Goal: Browse casually: Explore the website without a specific task or goal

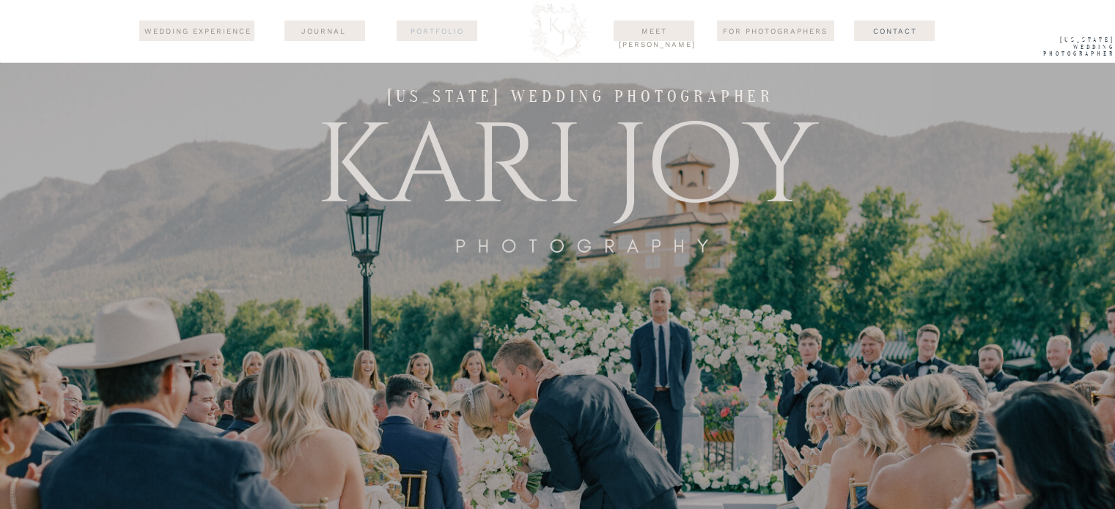
click at [450, 31] on nav "Portfolio" at bounding box center [437, 31] width 71 height 12
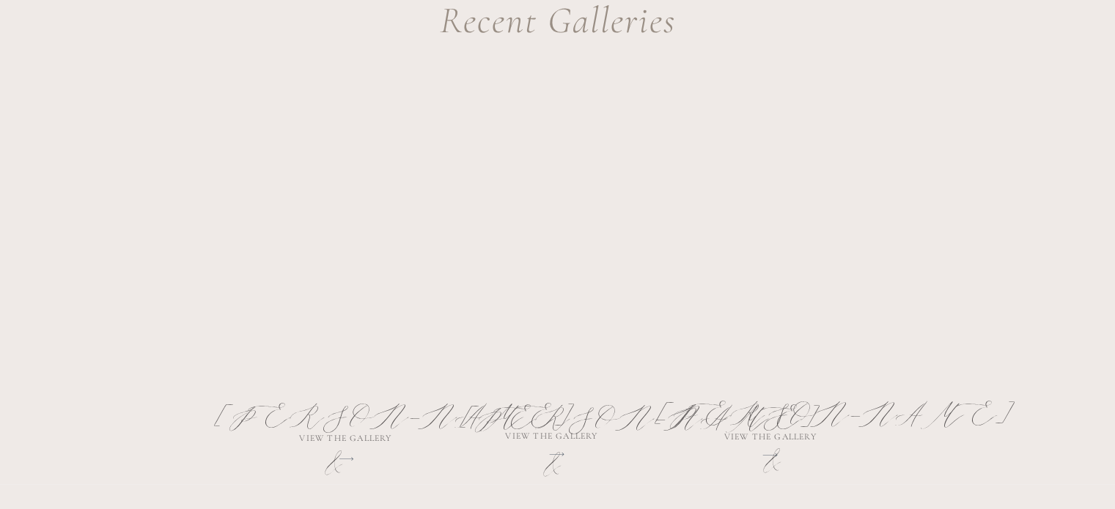
scroll to position [770, 0]
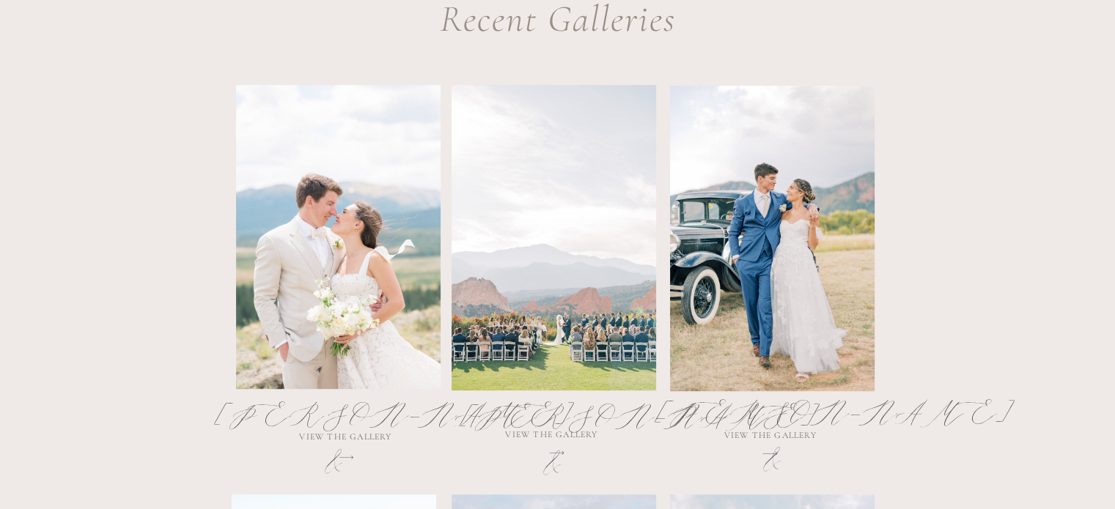
click at [548, 430] on h2 "[PERSON_NAME] & [PERSON_NAME]" at bounding box center [552, 428] width 182 height 69
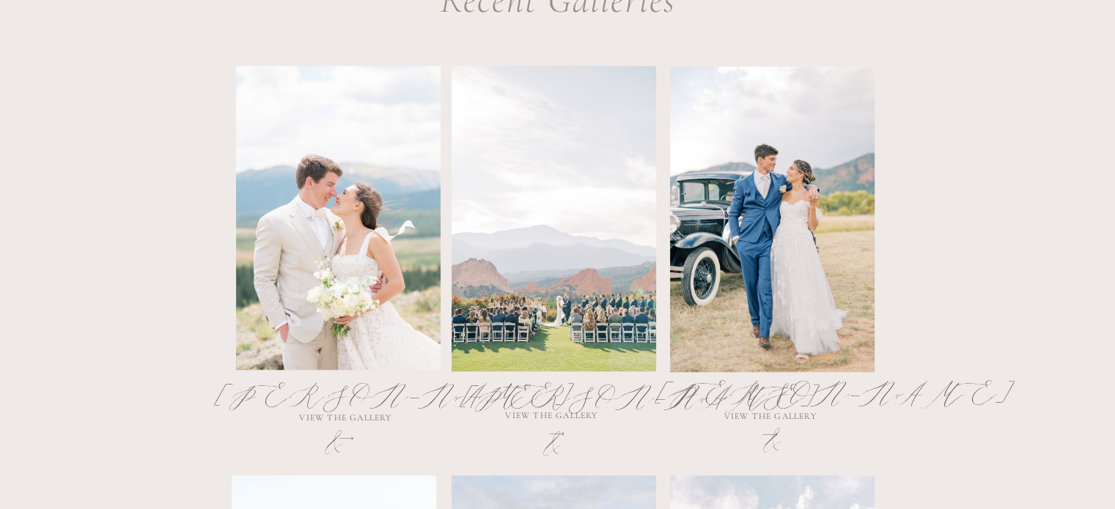
scroll to position [789, 0]
click at [545, 439] on h2 "[PERSON_NAME] & [PERSON_NAME]" at bounding box center [552, 409] width 182 height 69
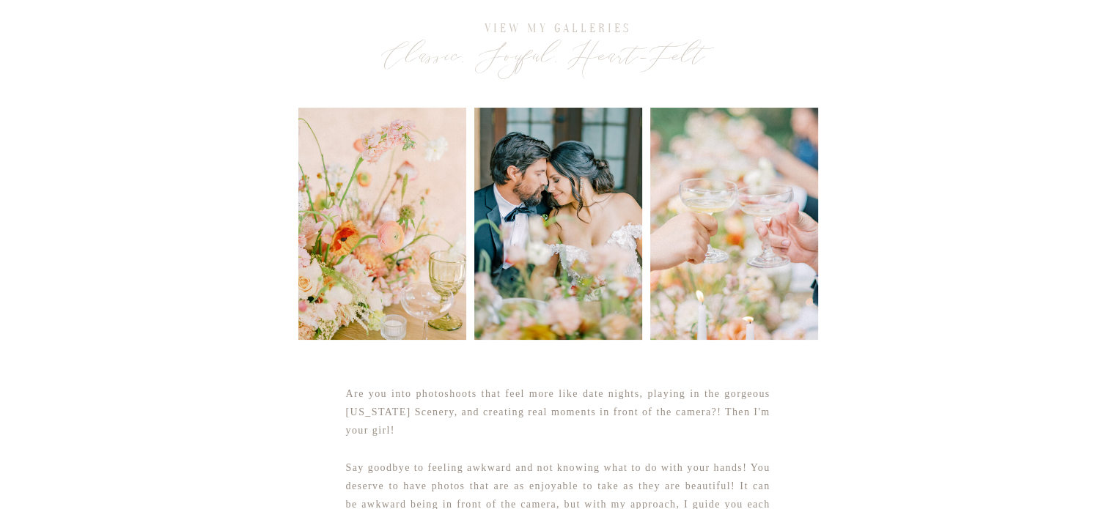
scroll to position [88, 0]
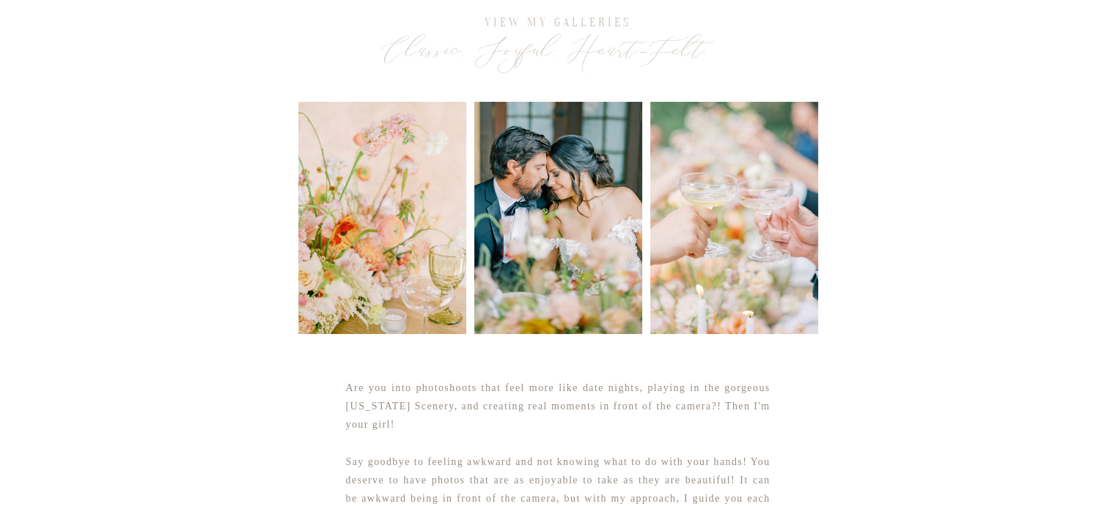
click at [487, 275] on div at bounding box center [558, 218] width 168 height 232
click at [561, 260] on div at bounding box center [558, 218] width 168 height 232
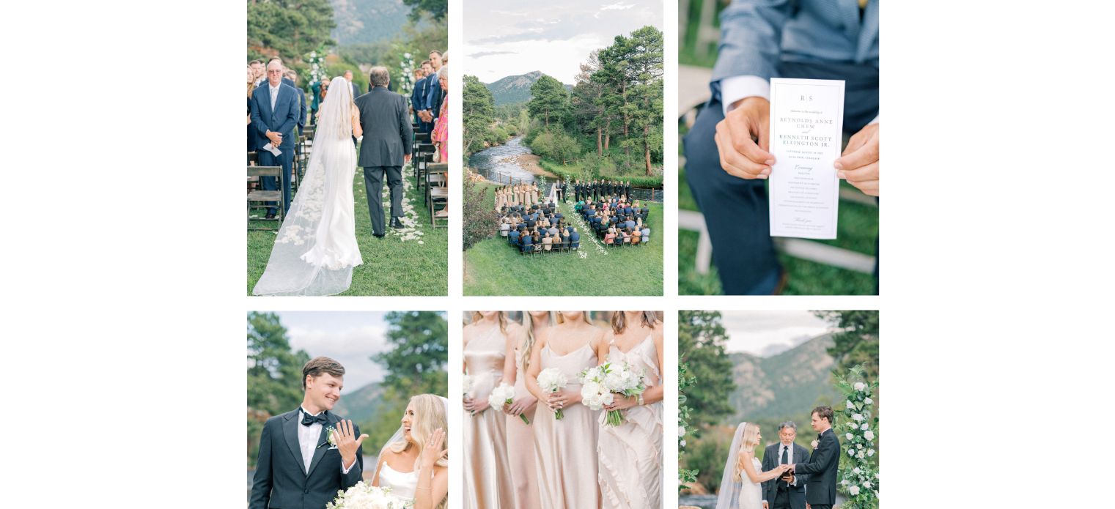
scroll to position [7775, 0]
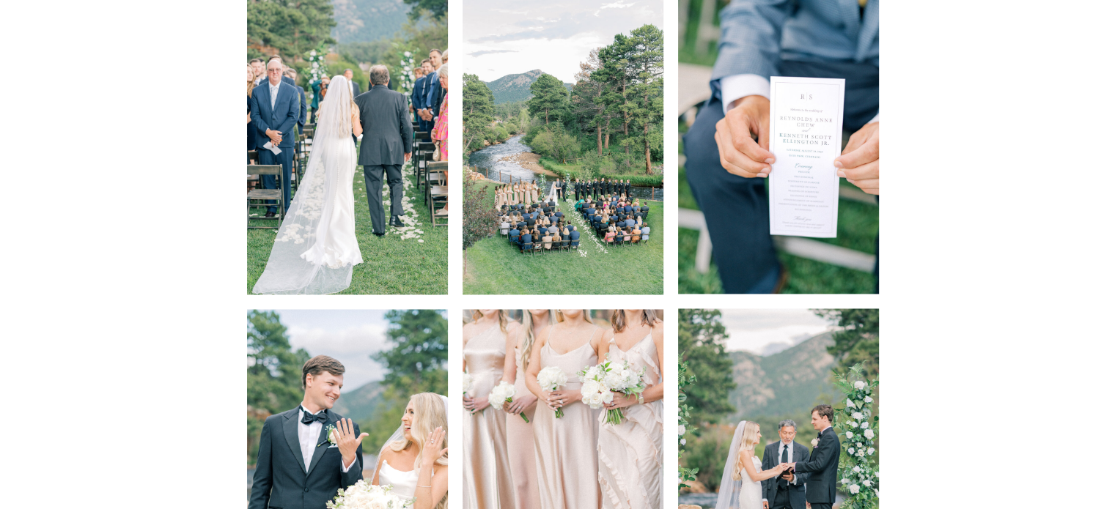
click at [592, 222] on img at bounding box center [563, 144] width 201 height 302
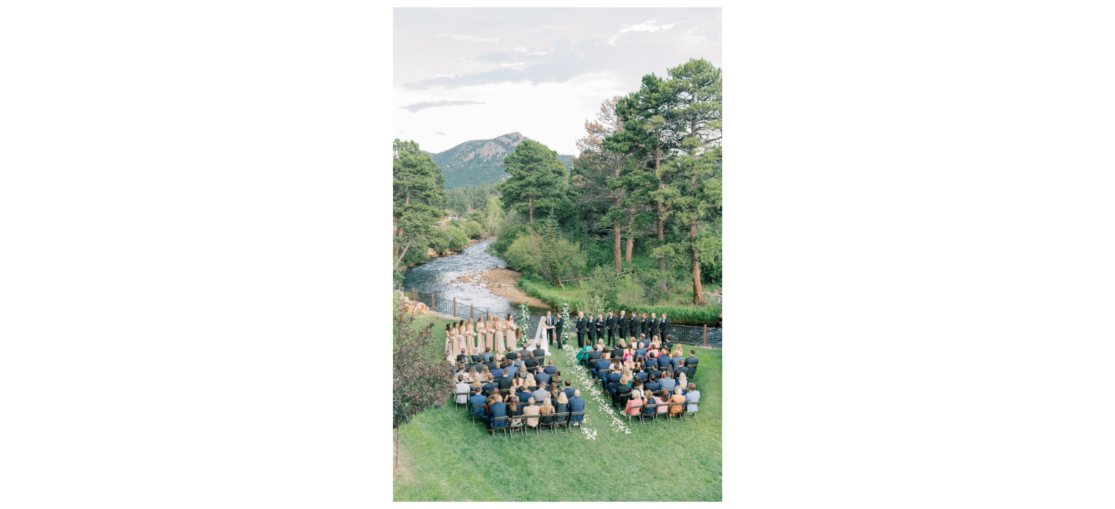
click at [289, 178] on div at bounding box center [557, 254] width 1115 height 509
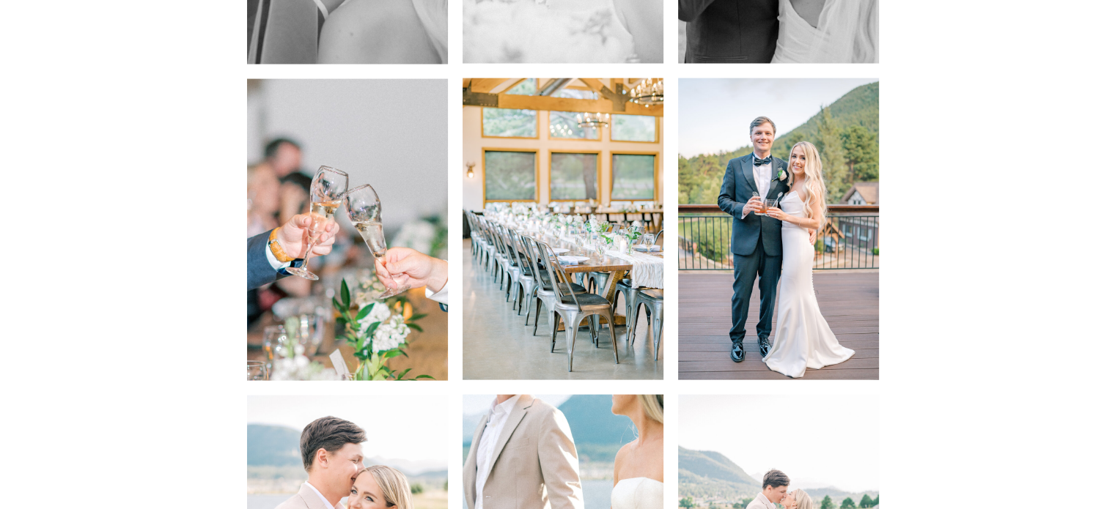
scroll to position [8626, 0]
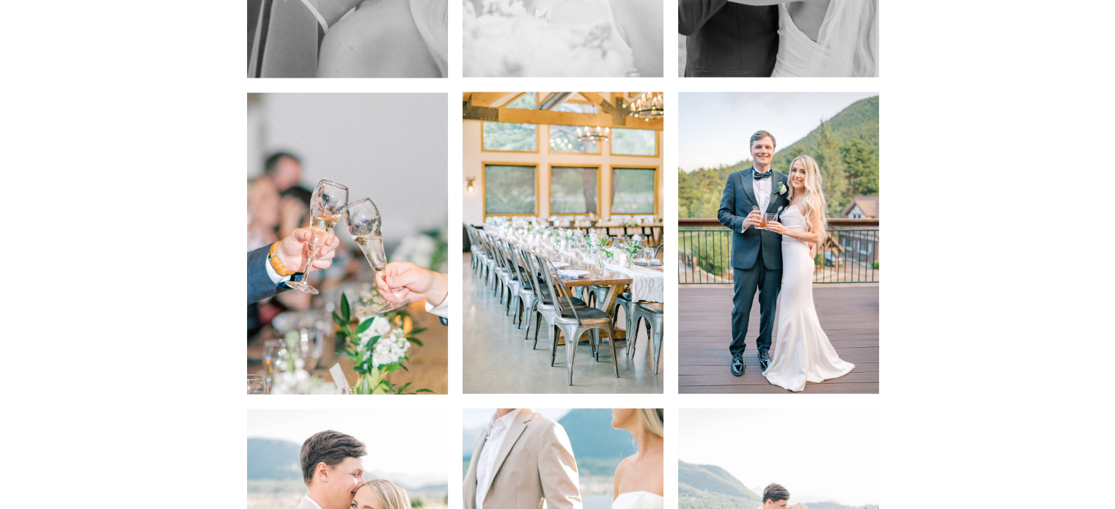
click at [525, 255] on img at bounding box center [563, 243] width 201 height 302
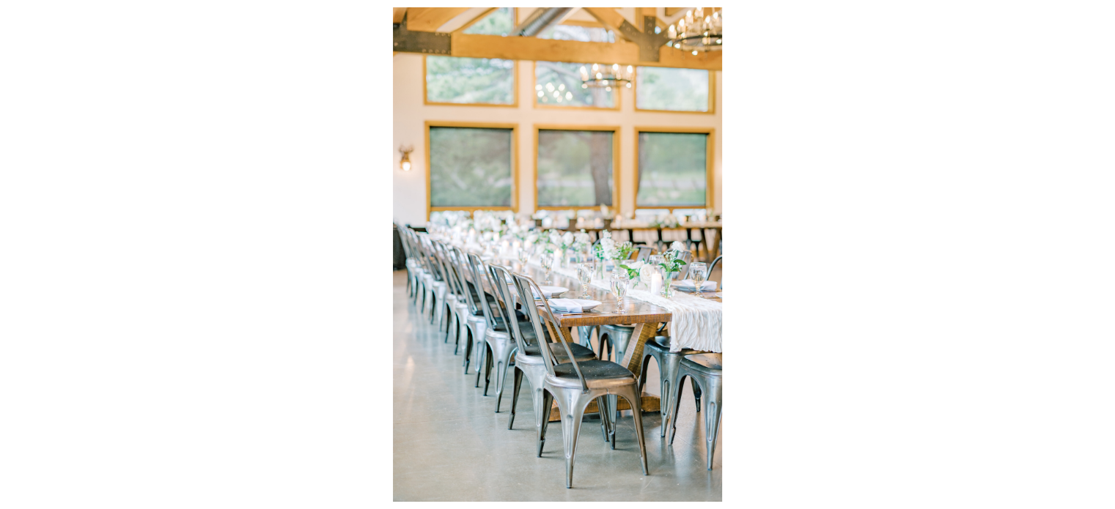
click at [251, 272] on div at bounding box center [557, 254] width 1115 height 509
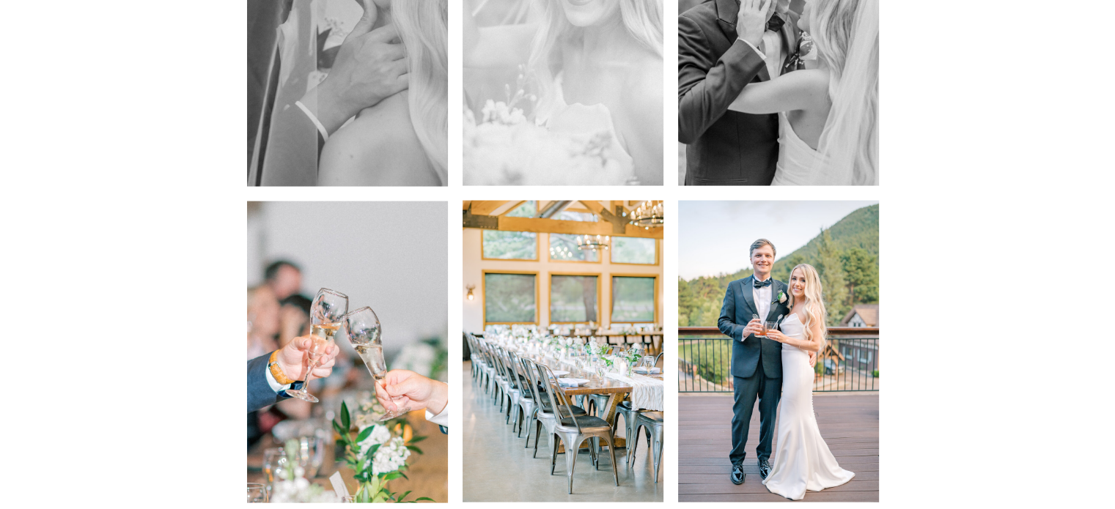
scroll to position [8516, 0]
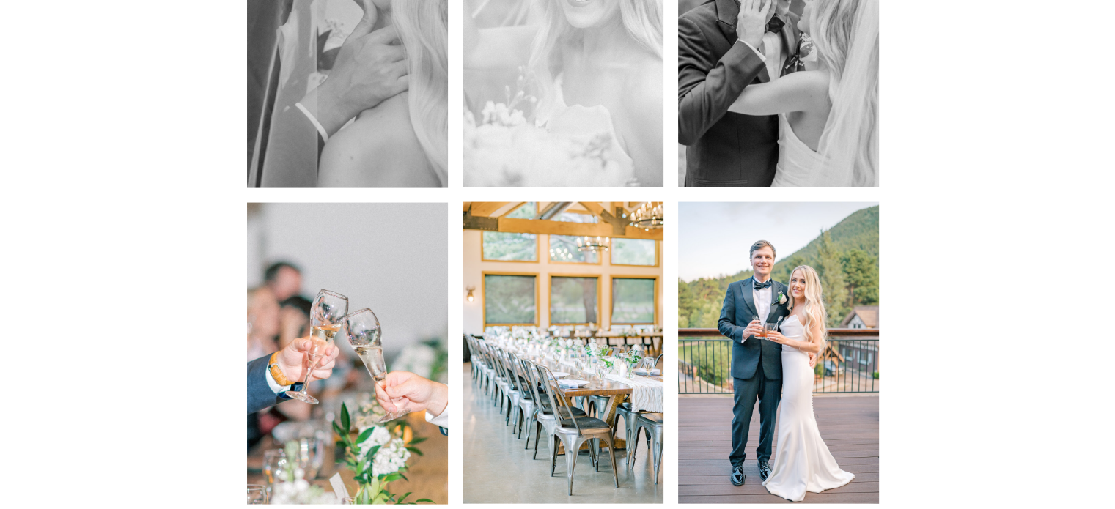
click at [710, 319] on img at bounding box center [778, 353] width 201 height 302
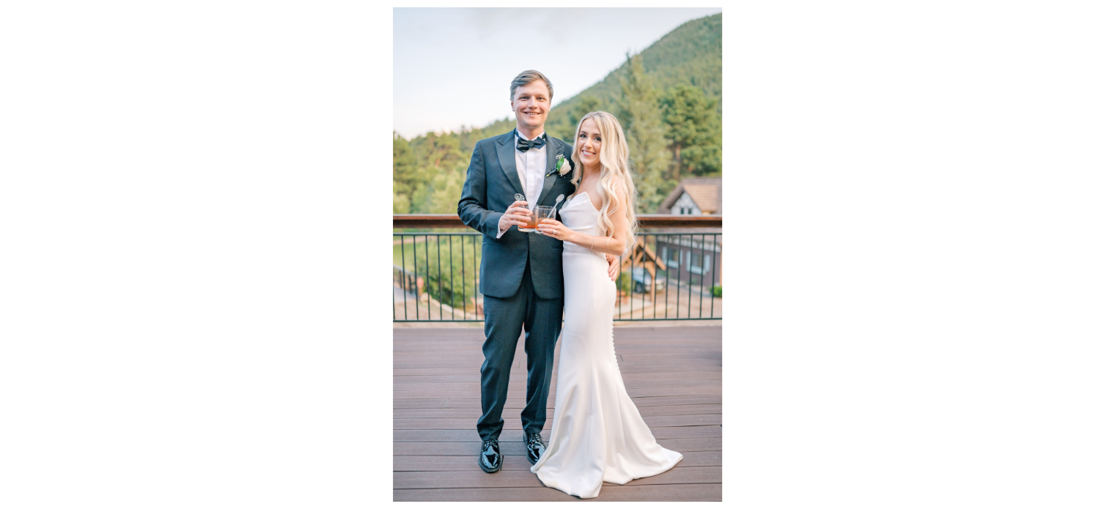
click at [211, 317] on div at bounding box center [557, 254] width 1115 height 509
click at [117, 235] on div at bounding box center [557, 254] width 1115 height 509
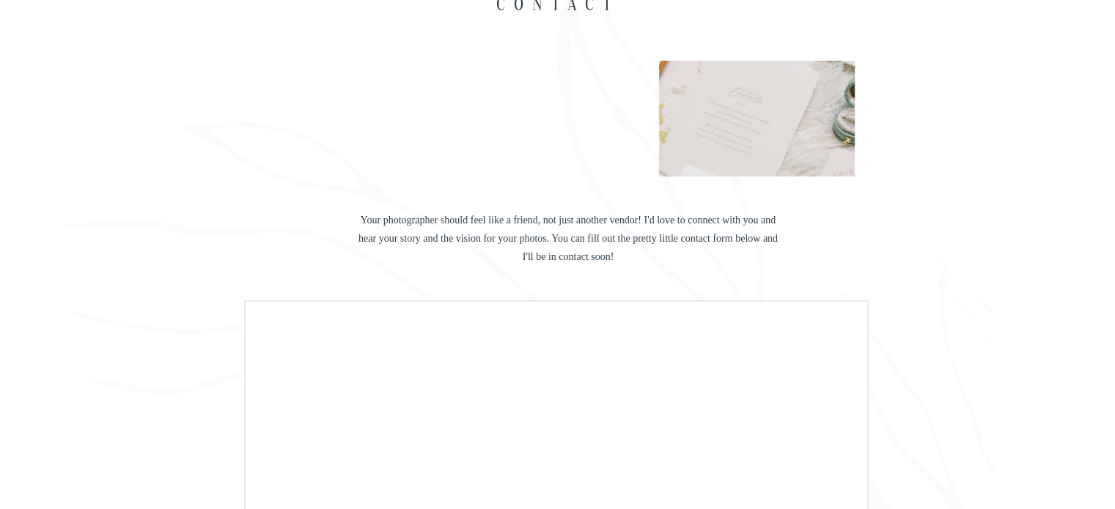
scroll to position [21998, 0]
